Goal: Find specific page/section: Find specific page/section

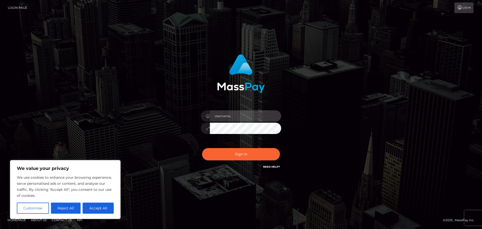
click at [223, 117] on input "text" at bounding box center [245, 115] width 71 height 11
paste input "hello.feetfinder"
type input "hello.feetfinder"
click at [148, 184] on div "hello.feetfinder" at bounding box center [241, 114] width 482 height 203
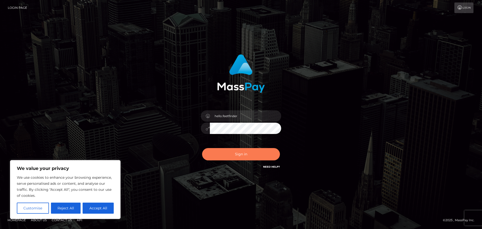
click at [233, 155] on button "Sign in" at bounding box center [241, 154] width 78 height 12
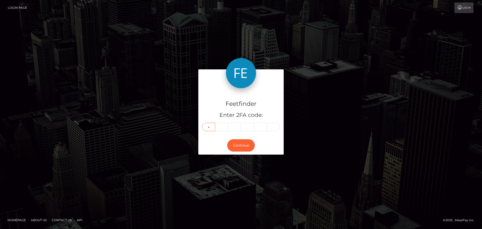
type input "0"
type input "1"
type input "3"
type input "6"
type input "0"
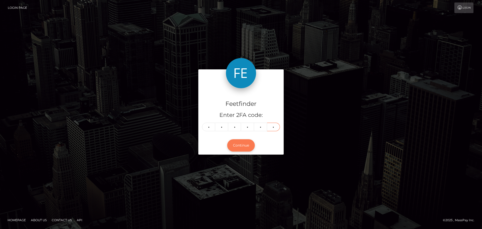
type input "4"
click at [237, 142] on button "Continue" at bounding box center [241, 145] width 28 height 12
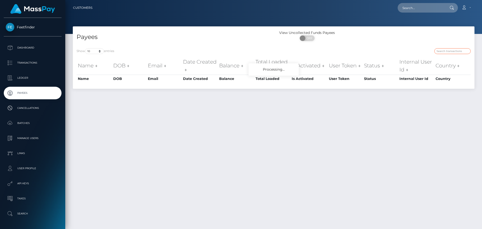
click at [445, 53] on input "search" at bounding box center [452, 51] width 36 height 6
paste input "9b52a8a9-6b89-11f0-87f1-0266f44cc279"
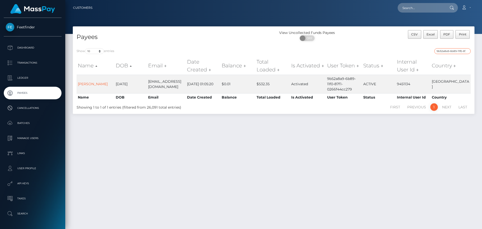
click at [446, 53] on input "9b52a8a9-6b89-11f0-87f1-0266f44cc279" at bounding box center [452, 51] width 36 height 6
paste input "4e9a3561-827a-11f0-8023"
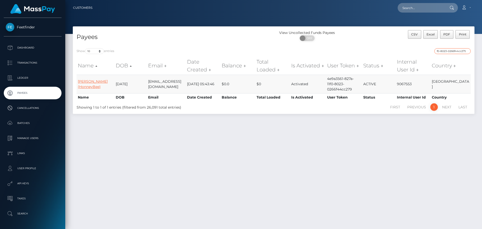
type input "4e9a3561-827a-11f0-8023-0266f44cc279"
click at [85, 83] on link "[PERSON_NAME] (HonneyBee)" at bounding box center [93, 84] width 30 height 10
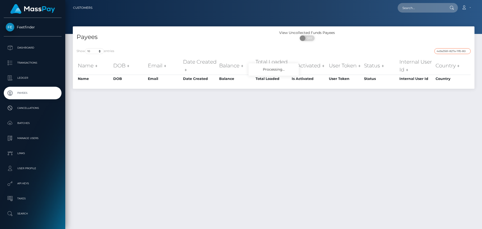
click at [446, 51] on input "4e9a3561-827a-11f0-8023-0266f44cc279" at bounding box center [452, 51] width 36 height 6
click at [440, 50] on input "search" at bounding box center [452, 51] width 36 height 6
paste input "4e9a3561-827a-11f0-8023-0266f44cc279"
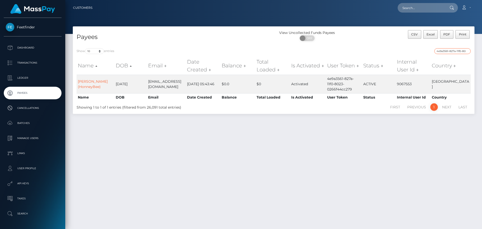
click at [444, 50] on input "4e9a3561-827a-11f0-8023-0266f44cc279" at bounding box center [452, 51] width 36 height 6
click at [445, 50] on input "4e9a3561-827a-11f0-8023-0266f44cc279" at bounding box center [452, 51] width 36 height 6
paste input "64415aa1-7ff6"
click at [448, 52] on input "64415aa1-7ff6-11f0-8023-0266f44cc279" at bounding box center [452, 51] width 36 height 6
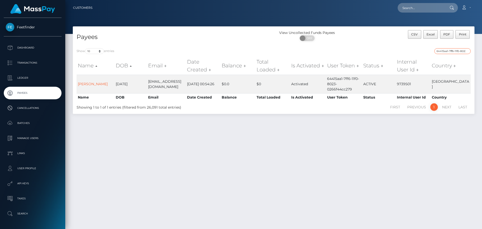
click at [448, 52] on input "64415aa1-7ff6-11f0-8023-0266f44cc279" at bounding box center [452, 51] width 36 height 6
paste input "9a1f3a80-64a3-11f0-b1fb-02a8c2768cb"
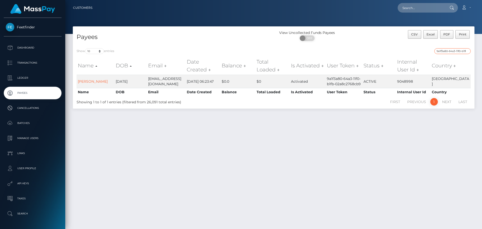
click at [450, 52] on input "9a1f3a80-64a3-11f0-b1fb-02a8c2768cb9" at bounding box center [452, 51] width 36 height 6
paste input "afb2c72b-835c-11f0-8023-0266f44cc27"
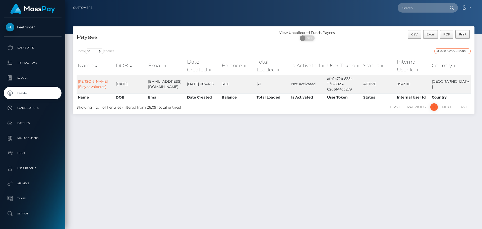
click at [455, 52] on input "afb2c72b-835c-11f0-8023-0266f44cc279" at bounding box center [452, 51] width 36 height 6
paste input "490a7652-7440-11f0-970"
click at [447, 51] on input "490a7652-7440-11f0-9703-0266f44cc279" at bounding box center [452, 51] width 36 height 6
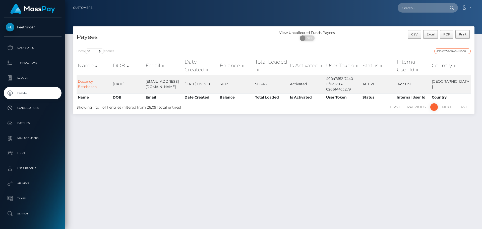
click at [447, 51] on input "490a7652-7440-11f0-9703-0266f44cc279" at bounding box center [452, 51] width 36 height 6
paste input "feb93227-6a51-11f0-87f1"
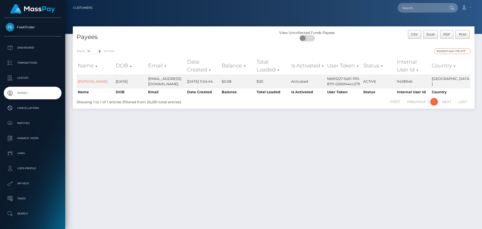
click at [447, 52] on input "feb93227-6a51-11f0-87f1-0266f44cc279" at bounding box center [452, 51] width 36 height 6
paste input "c11a7066-8018-11f0-8023"
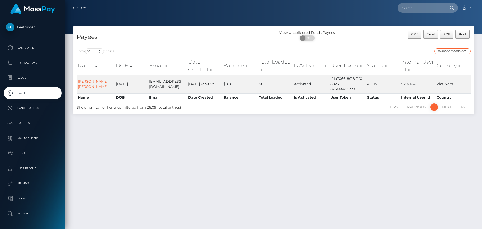
click at [450, 52] on input "c11a7066-8018-11f0-8023-0266f44cc279" at bounding box center [452, 51] width 36 height 6
click at [450, 51] on input "c11a7066-8018-11f0-8023-0266f44cc279" at bounding box center [452, 51] width 36 height 6
paste input "2fa5b88c-6ac2-11f0-87f1"
click at [448, 51] on input "2fa5b88c-6ac2-11f0-87f1-0266f44cc279" at bounding box center [452, 51] width 36 height 6
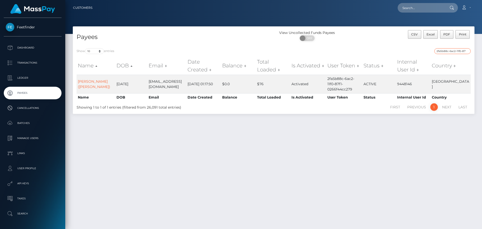
click at [448, 51] on input "2fa5b88c-6ac2-11f0-87f1-0266f44cc279" at bounding box center [452, 51] width 36 height 6
paste input "e40536eb-75cc-11f0-9703"
click at [446, 49] on input "e40536eb-75cc-11f0-9703-0266f44cc279" at bounding box center [452, 51] width 36 height 6
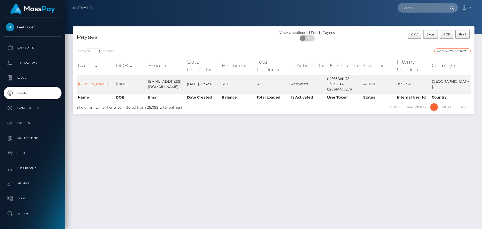
click at [446, 49] on input "e40536eb-75cc-11f0-9703-0266f44cc279" at bounding box center [452, 51] width 36 height 6
paste input "32d50d03-7e22-11f0-802"
click at [446, 51] on input "32d50d03-7e22-11f0-8023-0266f44cc279" at bounding box center [452, 51] width 36 height 6
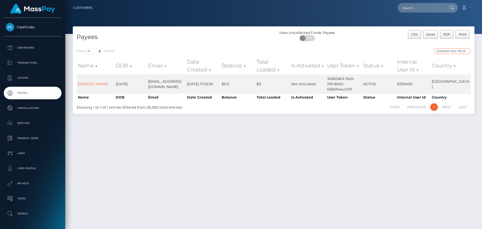
paste input "07a29913-74d3-11f0-970"
click at [445, 53] on input "07a29913-74d3-11f0-9703-0266f44cc279" at bounding box center [452, 51] width 36 height 6
paste input "cd2f3328-7342-11f0-87f1"
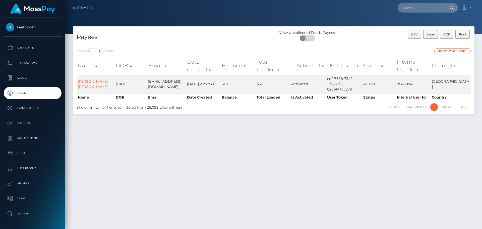
click at [449, 51] on input "cd2f3328-7342-11f0-87f1-0266f44cc279" at bounding box center [452, 51] width 36 height 6
paste input "5395a20d-73d4"
click at [449, 51] on input "5395a20d-73d4-11f0-87f1-0266f44cc279" at bounding box center [452, 51] width 36 height 6
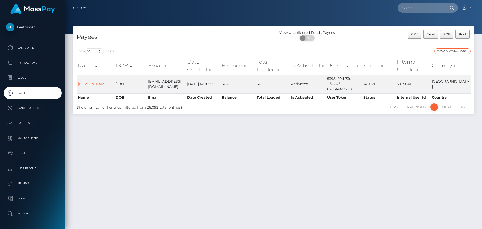
click at [449, 51] on input "5395a20d-73d4-11f0-87f1-0266f44cc279" at bounding box center [452, 51] width 36 height 6
paste input "c573f009-840a-11f0-8023"
click at [443, 50] on input "c573f009-840a-11f0-8023-0266f44cc279" at bounding box center [452, 51] width 36 height 6
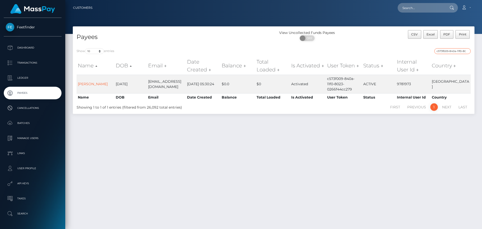
click at [444, 50] on input "c573f009-840a-11f0-8023-0266f44cc279" at bounding box center [452, 51] width 36 height 6
paste input "d72bf9c4-8439"
click at [448, 51] on input "d72bf9c4-8439-11f0-8023-0266f44cc279" at bounding box center [452, 51] width 36 height 6
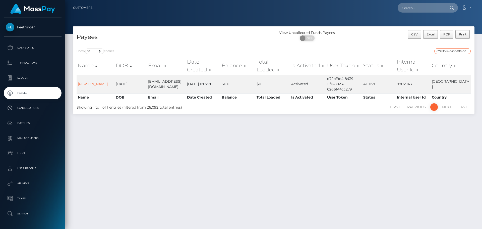
paste input "76e77c70-8101"
click at [447, 51] on input "76e77c70-8101-11f0-8023-0266f44cc279" at bounding box center [452, 51] width 36 height 6
paste input "91f4dabe-8525"
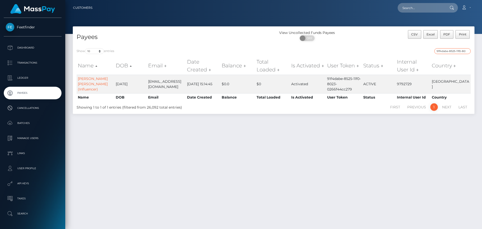
click at [452, 49] on input "91f4dabe-8525-11f0-8023-0266f44cc279" at bounding box center [452, 51] width 36 height 6
paste input "37c9d07b-498a-11f0-bf09-062f66d36555"
click at [458, 50] on input "37c9d07b-498a-11f0-bf09-062f66d36555" at bounding box center [452, 51] width 36 height 6
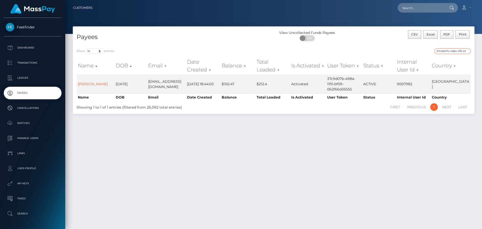
click at [458, 50] on input "37c9d07b-498a-11f0-bf09-062f66d36555" at bounding box center [452, 51] width 36 height 6
paste input "ab4d67a5-628f-11f0-b1fb-02a8c2768cb9"
type input "ab4d67a5-628f-11f0-b1fb-02a8c2768cb9"
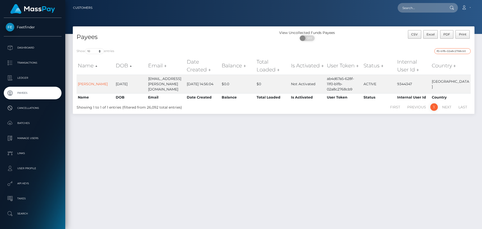
scroll to position [0, 0]
click at [447, 52] on input "ab4d67a5-628f-11f0-b1fb-02a8c2768cb9" at bounding box center [452, 51] width 36 height 6
paste input "821318e6-327e-11f0-9652-02c4b4fc7cc9"
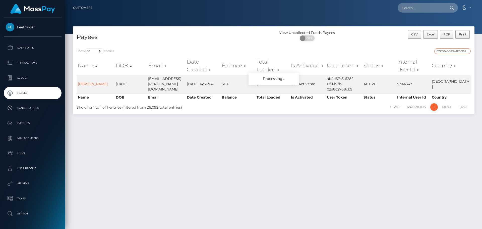
scroll to position [0, 21]
type input "821318e6-327e-11f0-9652-02c4b4fc7cc9"
click at [442, 50] on input "821318e6-327e-11f0-9652-02c4b4fc7cc9" at bounding box center [452, 51] width 36 height 6
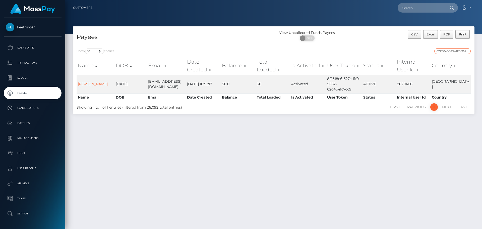
click at [442, 50] on input "821318e6-327e-11f0-9652-02c4b4fc7cc9" at bounding box center [452, 51] width 36 height 6
paste input "b7e6cce2-8387-11f0-8023-0266f44cc279"
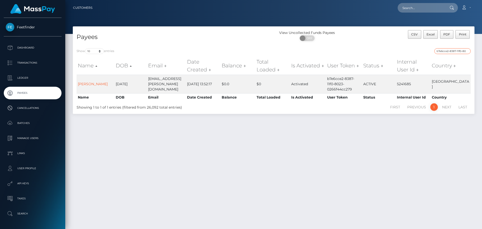
click at [448, 51] on input "b7e6cce2-8387-11f0-8023-0266f44cc279" at bounding box center [452, 51] width 36 height 6
paste input "416c058c-7b71"
click at [442, 51] on input "416c058c-7b71-11f0-8023-0266f44cc279" at bounding box center [452, 51] width 36 height 6
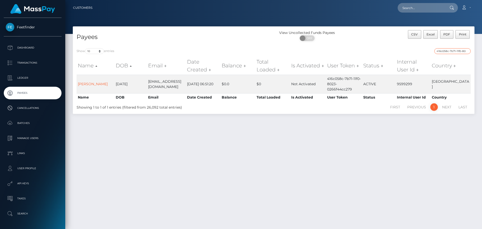
click at [442, 51] on input "416c058c-7b71-11f0-8023-0266f44cc279" at bounding box center [452, 51] width 36 height 6
paste input "a795f4a6-35e7-11f0-9652-02c4b4fc7cc"
click at [457, 48] on input "a795f4a6-35e7-11f0-9652-02c4b4fc7cc9" at bounding box center [452, 51] width 36 height 6
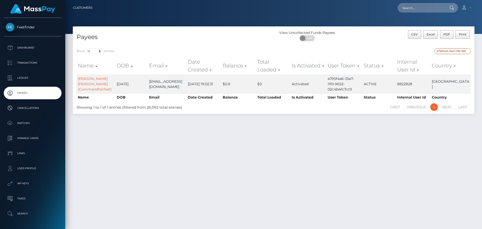
click at [457, 48] on input "a795f4a6-35e7-11f0-9652-02c4b4fc7cc9" at bounding box center [452, 51] width 36 height 6
paste input "f2e49753-8073-11f0-8023-0266f44cc27"
click at [447, 50] on input "f2e49753-8073-11f0-8023-0266f44cc279" at bounding box center [452, 51] width 36 height 6
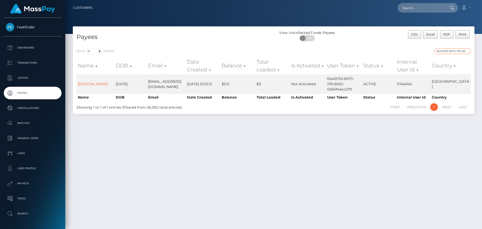
paste input "034ebf86-7abb"
click at [442, 53] on input "034ebf86-7abb-11f0-8023-0266f44cc279" at bounding box center [452, 51] width 36 height 6
paste input "bc95330c-7efd"
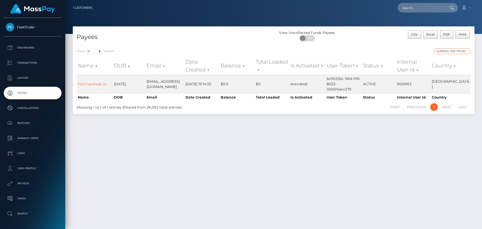
click at [449, 49] on input "bc95330c-7efd-11f0-8023-0266f44cc279" at bounding box center [452, 51] width 36 height 6
paste input "16214707-838c"
click at [442, 47] on div "Show 10 25 50 100 250 entries 16214707-838c-11f0-8023-0266f44cc279 Name DOB Ema…" at bounding box center [274, 78] width 402 height 69
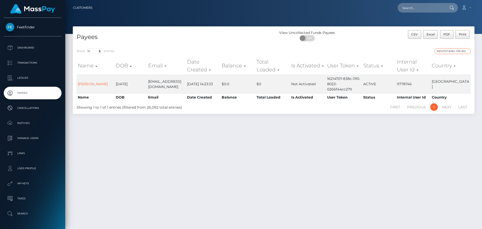
click at [442, 48] on input "16214707-838c-11f0-8023-0266f44cc279" at bounding box center [452, 51] width 36 height 6
paste input "4e9a3561-827a"
click at [449, 52] on input "4e9a3561-827a-11f0-8023-0266f44cc279" at bounding box center [452, 51] width 36 height 6
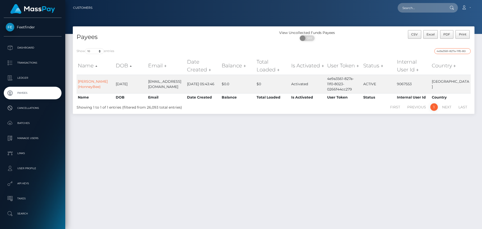
click at [449, 52] on input "4e9a3561-827a-11f0-8023-0266f44cc279" at bounding box center [452, 51] width 36 height 6
paste input "64415aa1-7ff6"
click at [449, 51] on input "64415aa1-7ff6-11f0-8023-0266f44cc279" at bounding box center [452, 51] width 36 height 6
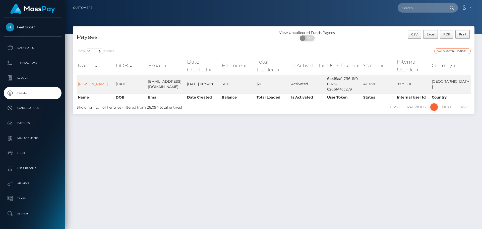
click at [449, 51] on input "64415aa1-7ff6-11f0-8023-0266f44cc279" at bounding box center [452, 51] width 36 height 6
paste input "9a1f3a80-64a3-11f0-b1fb-02a8c2768cb"
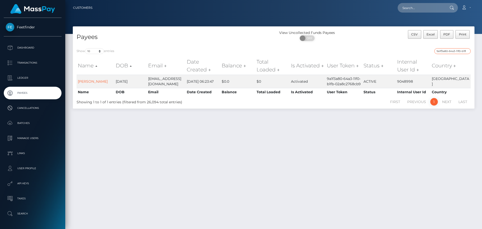
click at [439, 51] on input "9a1f3a80-64a3-11f0-b1fb-02a8c2768cb9" at bounding box center [452, 51] width 36 height 6
paste input "490a7652-7440-11f0-9703-0266f44cc27"
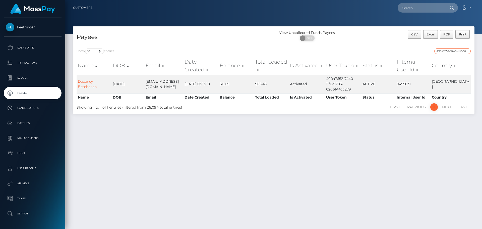
click at [450, 51] on input "490a7652-7440-11f0-9703-0266f44cc279" at bounding box center [452, 51] width 36 height 6
paste input "feb93227-6a51-11f0-87f1"
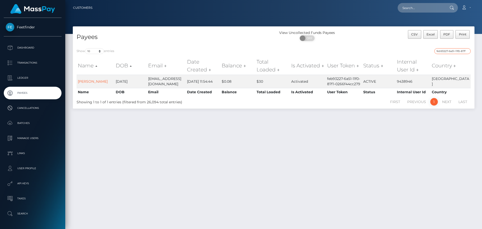
click at [440, 51] on input "feb93227-6a51-11f0-87f1-0266f44cc279" at bounding box center [452, 51] width 36 height 6
paste input "32d50d03-7e22-11f0-8023"
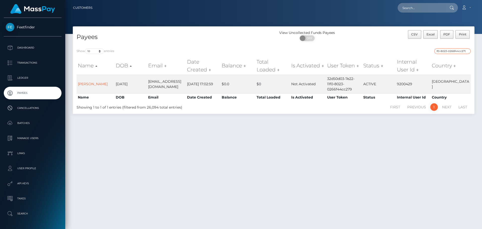
type input "32d50d03-7e22-11f0-8023-0266f44cc279"
